Goal: Information Seeking & Learning: Check status

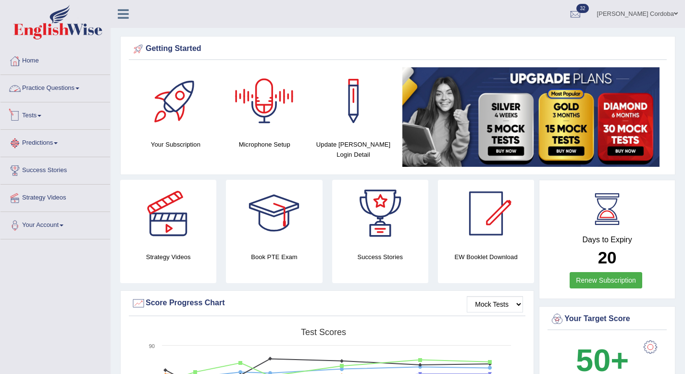
click at [36, 118] on link "Tests" at bounding box center [55, 114] width 110 height 24
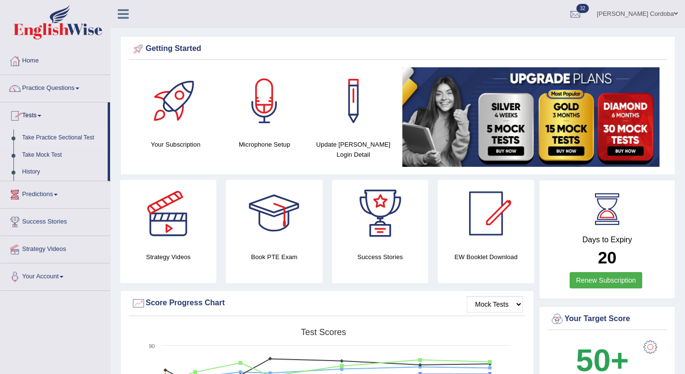
click at [66, 134] on link "Take Practice Sectional Test" at bounding box center [63, 137] width 90 height 17
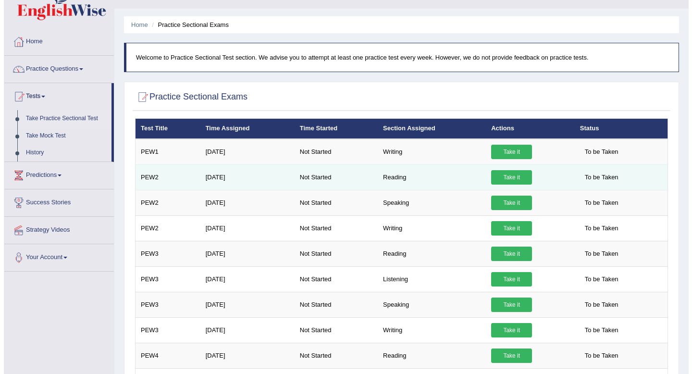
scroll to position [36, 0]
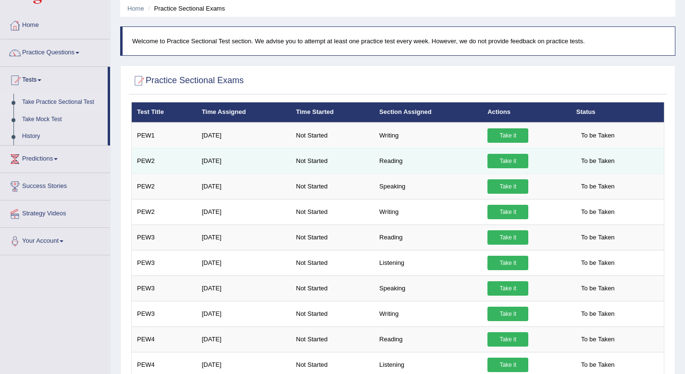
click at [511, 162] on link "Take it" at bounding box center [508, 161] width 41 height 14
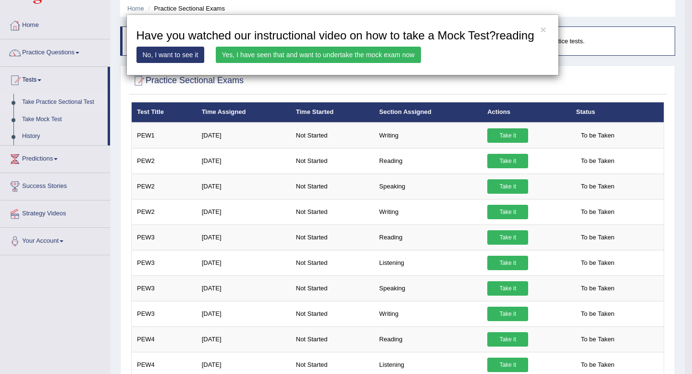
click at [391, 63] on link "Yes, I have seen that and want to undertake the mock exam now" at bounding box center [318, 55] width 205 height 16
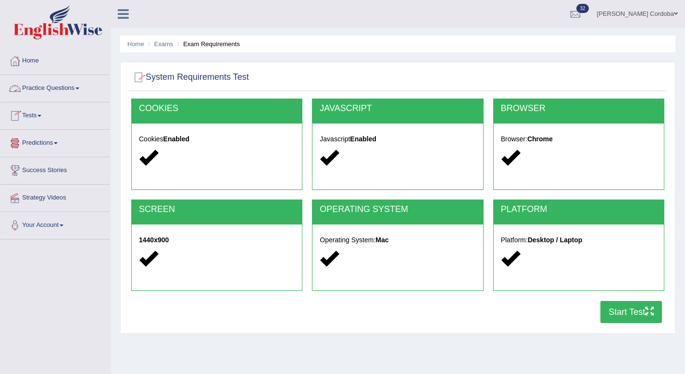
click at [30, 117] on link "Tests" at bounding box center [55, 114] width 110 height 24
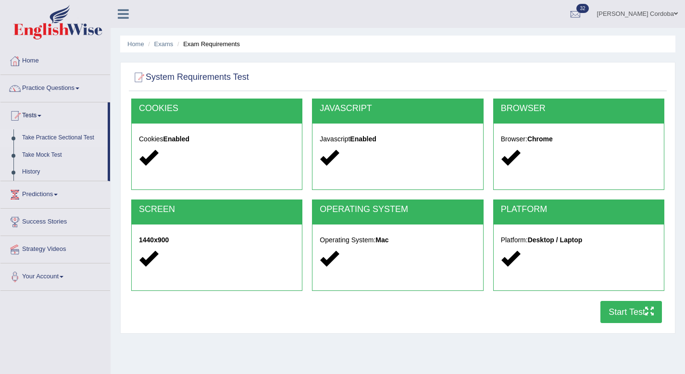
click at [71, 140] on link "Take Practice Sectional Test" at bounding box center [63, 137] width 90 height 17
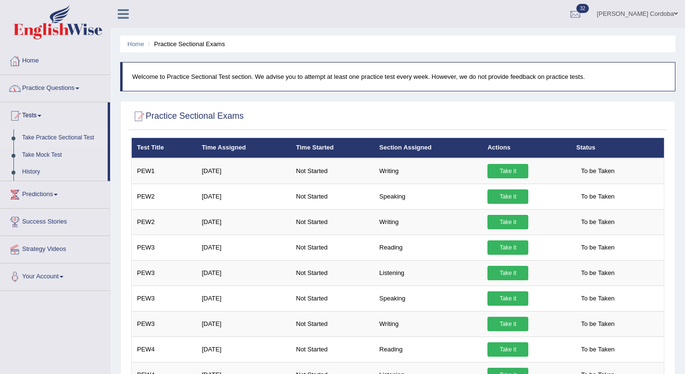
click at [40, 48] on link "Home" at bounding box center [55, 60] width 110 height 24
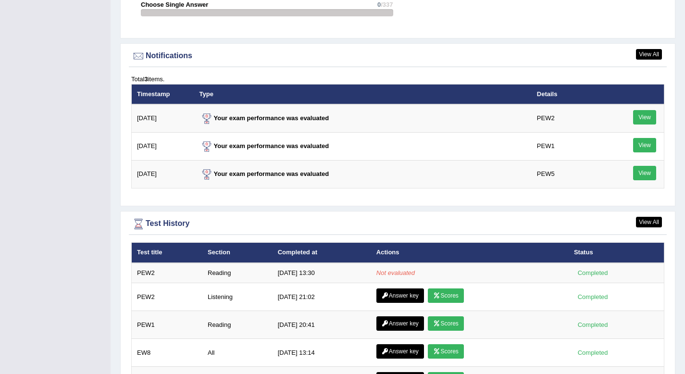
scroll to position [1166, 0]
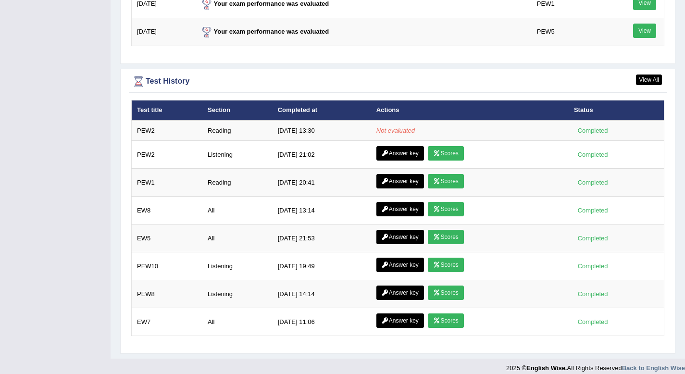
scroll to position [1282, 0]
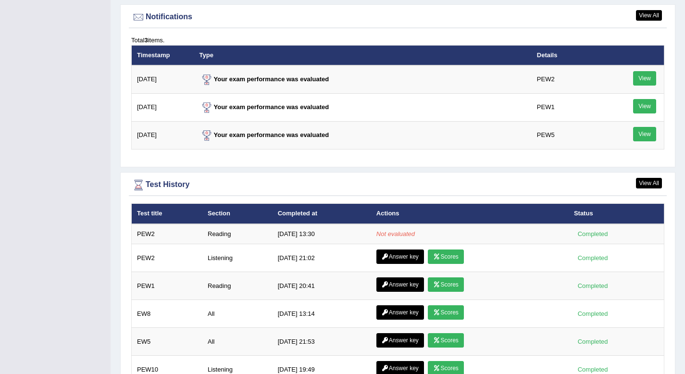
scroll to position [1196, 0]
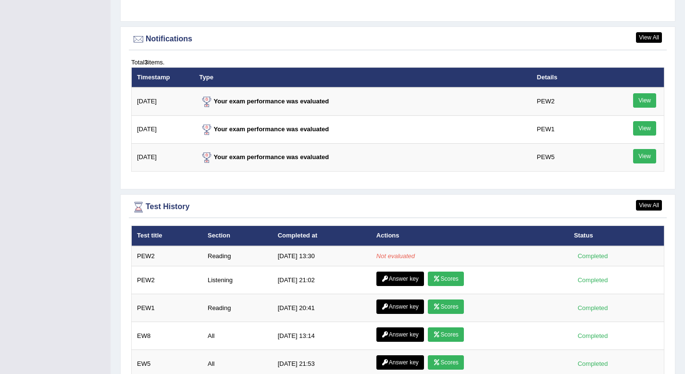
scroll to position [1282, 0]
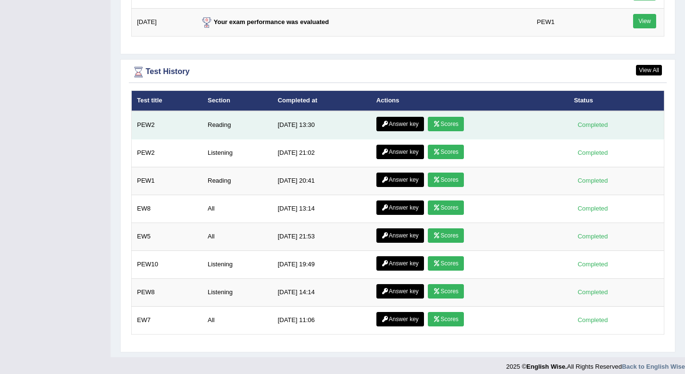
click at [397, 124] on link "Answer key" at bounding box center [401, 124] width 48 height 14
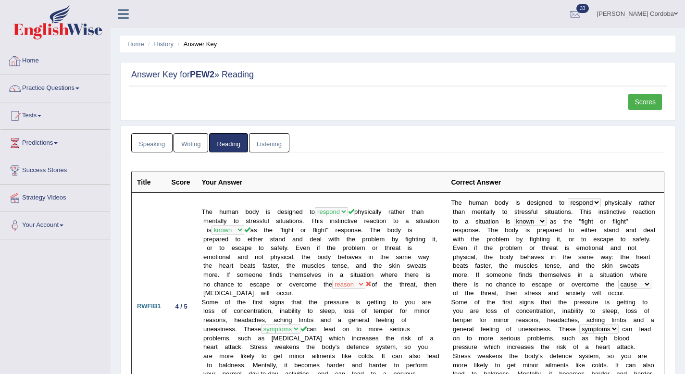
click at [39, 59] on link "Home" at bounding box center [55, 60] width 110 height 24
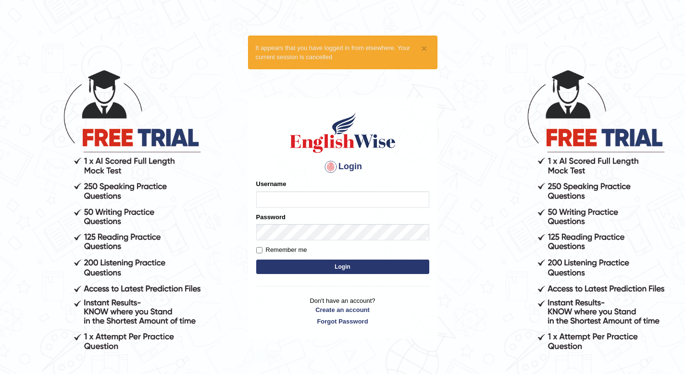
type input "Aitor"
click at [268, 248] on label "Remember me" at bounding box center [281, 250] width 51 height 10
click at [263, 248] on input "Remember me" at bounding box center [259, 250] width 6 height 6
checkbox input "true"
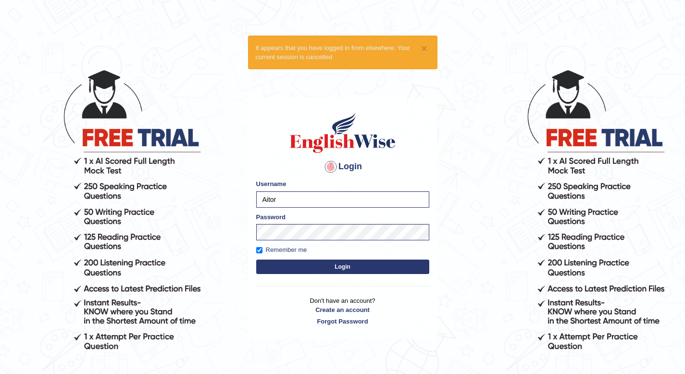
click at [296, 265] on button "Login" at bounding box center [342, 267] width 173 height 14
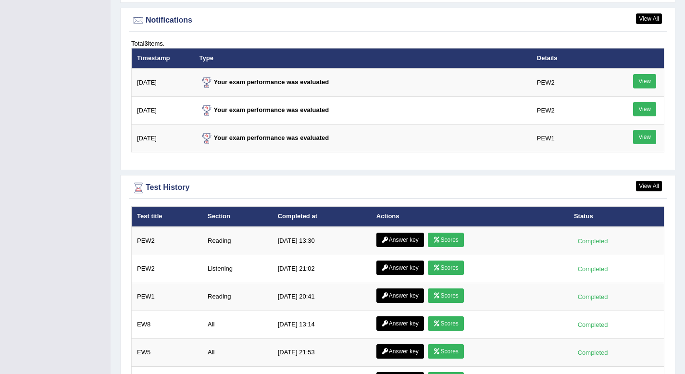
scroll to position [1228, 0]
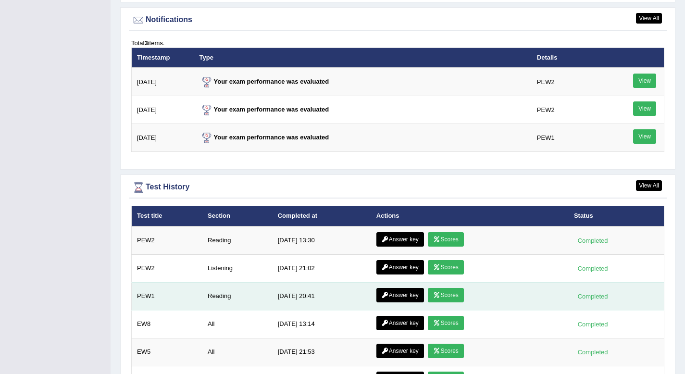
click at [392, 294] on link "Answer key" at bounding box center [401, 295] width 48 height 14
